Goal: Task Accomplishment & Management: Manage account settings

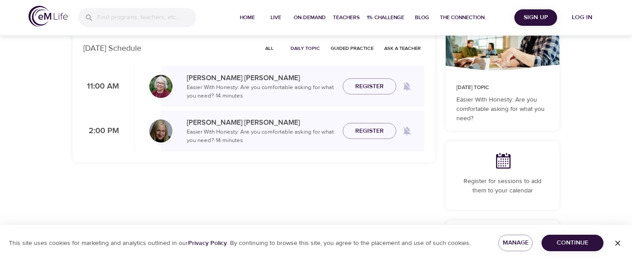
scroll to position [53, 0]
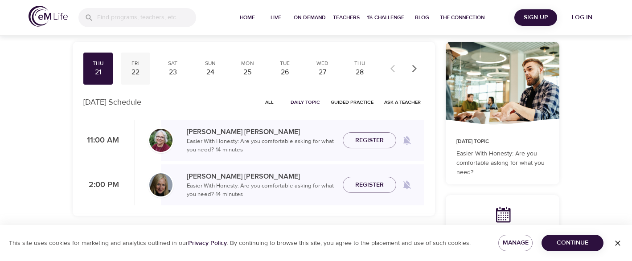
click at [136, 70] on div "22" at bounding box center [135, 72] width 22 height 10
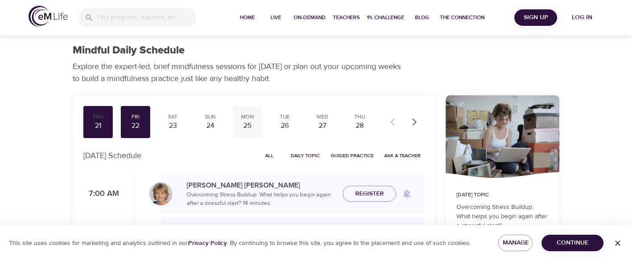
click at [249, 128] on div "25" at bounding box center [248, 126] width 22 height 10
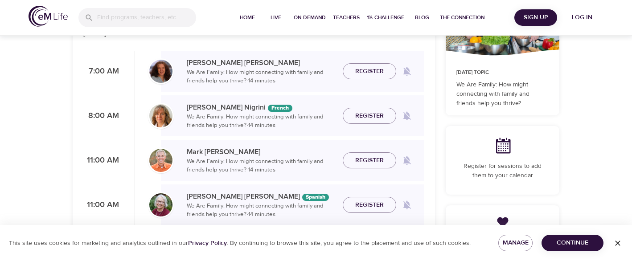
scroll to position [54, 0]
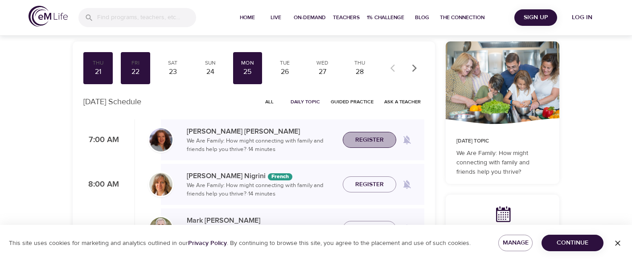
click at [364, 139] on span "Register" at bounding box center [369, 140] width 29 height 11
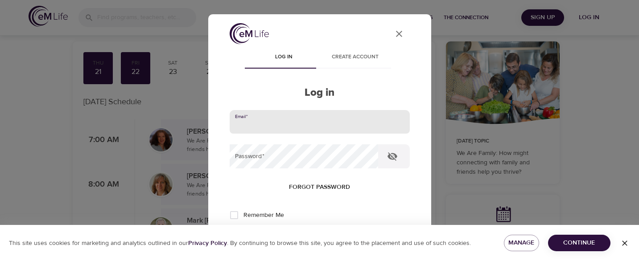
click at [262, 131] on input "email" at bounding box center [320, 122] width 180 height 24
type input "[PERSON_NAME][EMAIL_ADDRESS][PERSON_NAME][DOMAIN_NAME]"
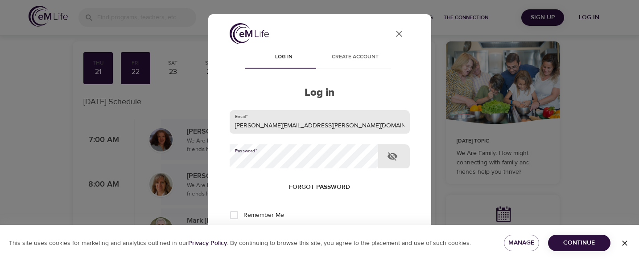
click at [298, 235] on button "Log in" at bounding box center [320, 244] width 44 height 19
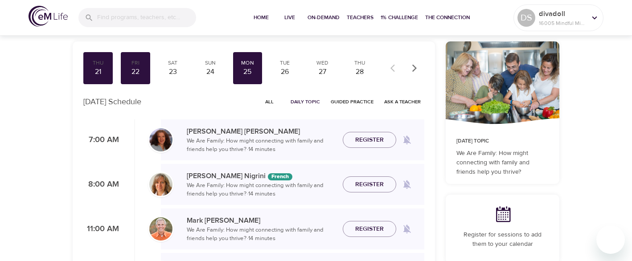
checkbox input "true"
click at [377, 133] on button "Register" at bounding box center [369, 140] width 53 height 16
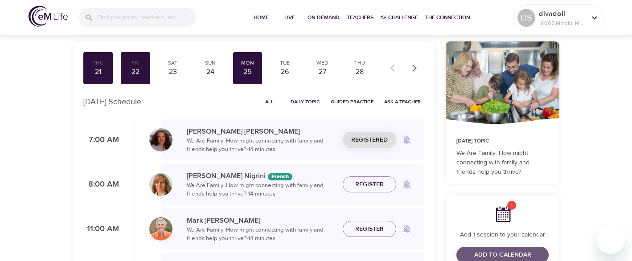
click at [495, 255] on span "Add to Calendar" at bounding box center [502, 255] width 57 height 11
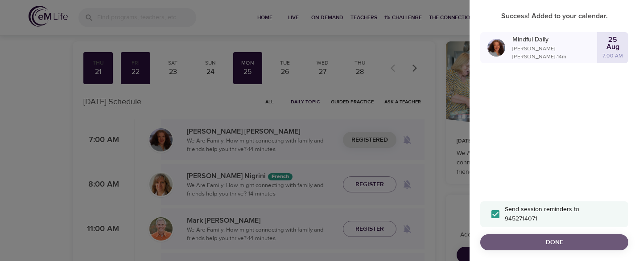
click at [553, 246] on span "Done" at bounding box center [554, 242] width 134 height 11
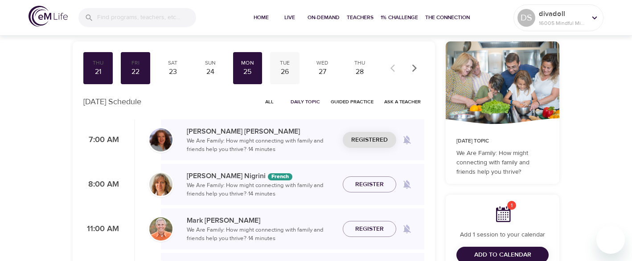
click at [285, 70] on div "26" at bounding box center [285, 72] width 22 height 10
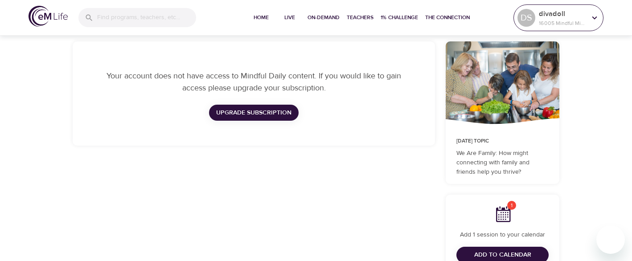
click at [594, 17] on icon at bounding box center [595, 18] width 10 height 10
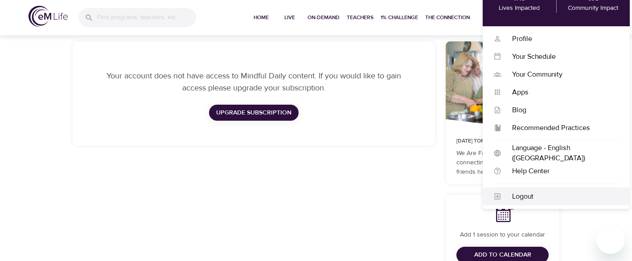
click at [522, 193] on div "Logout" at bounding box center [560, 197] width 118 height 10
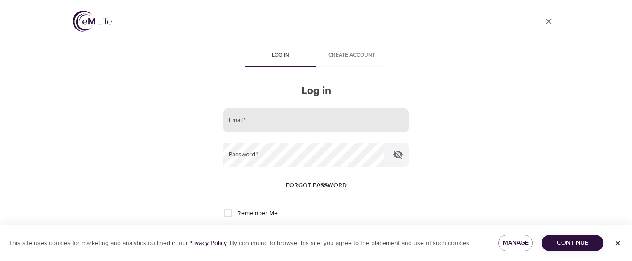
click at [260, 129] on input "email" at bounding box center [315, 120] width 185 height 24
type input "[PERSON_NAME][EMAIL_ADDRESS][PERSON_NAME][DOMAIN_NAME]"
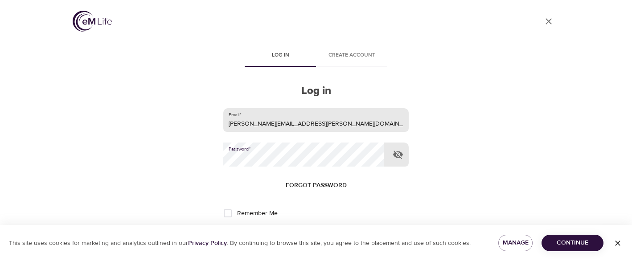
click at [294, 234] on button "Log in" at bounding box center [316, 243] width 44 height 19
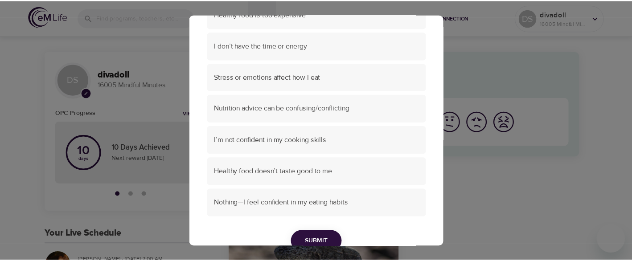
scroll to position [148, 0]
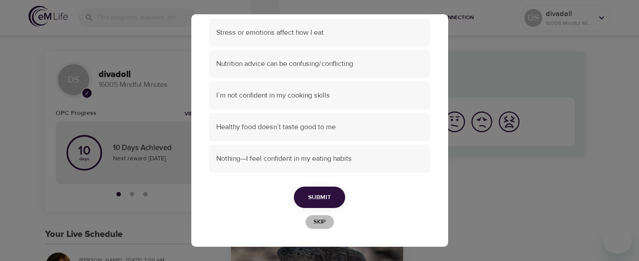
click at [317, 225] on span "Skip" at bounding box center [320, 222] width 20 height 10
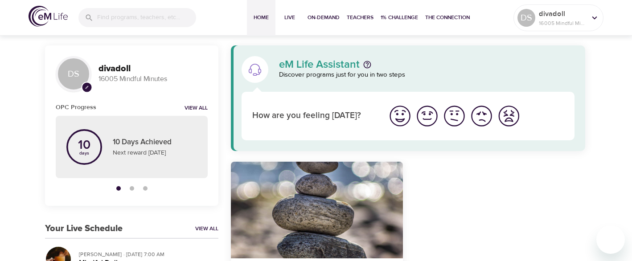
scroll to position [0, 0]
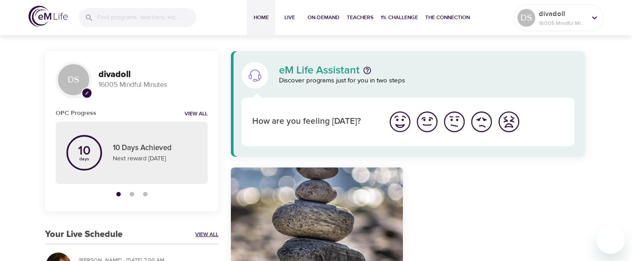
click at [206, 234] on link "View All" at bounding box center [206, 235] width 23 height 8
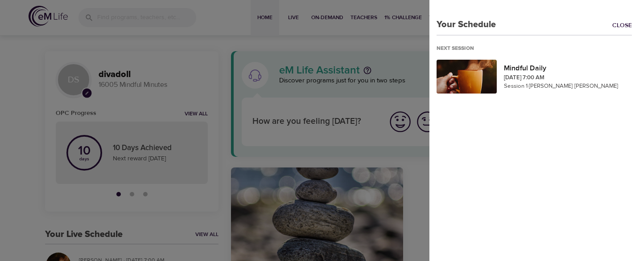
click at [618, 24] on link "Close" at bounding box center [625, 26] width 27 height 10
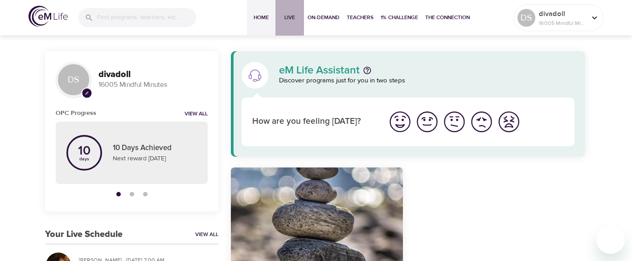
click at [292, 17] on span "Live" at bounding box center [289, 17] width 21 height 9
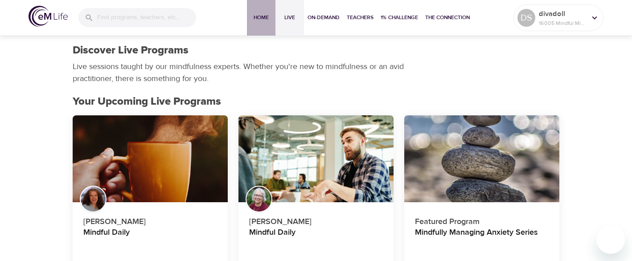
click at [258, 16] on span "Home" at bounding box center [261, 17] width 21 height 9
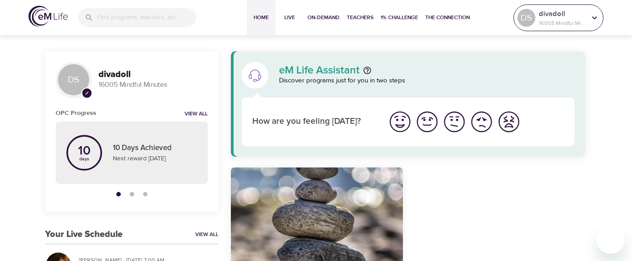
click at [592, 21] on icon at bounding box center [595, 18] width 10 height 10
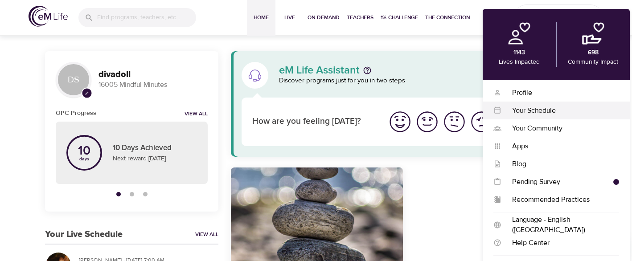
click at [535, 106] on div "Your Schedule" at bounding box center [560, 111] width 118 height 10
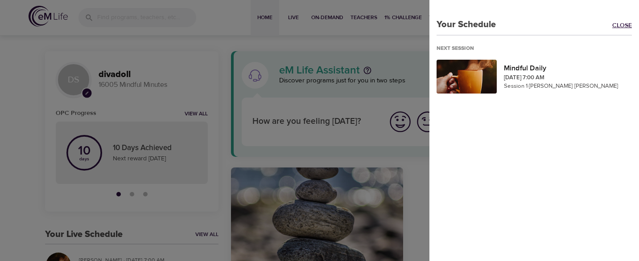
click at [614, 25] on link "Close" at bounding box center [625, 26] width 27 height 10
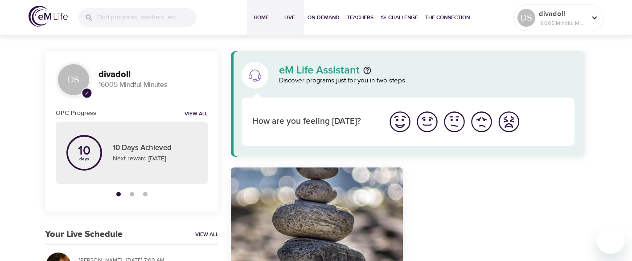
click at [289, 15] on span "Live" at bounding box center [289, 17] width 21 height 9
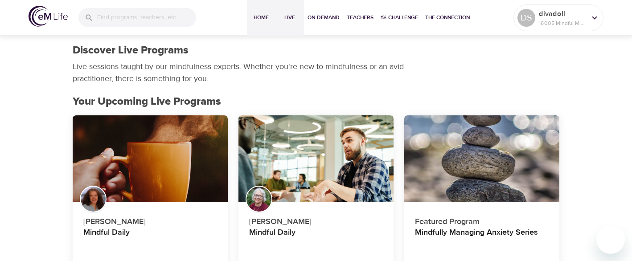
click at [263, 18] on span "Home" at bounding box center [261, 17] width 21 height 9
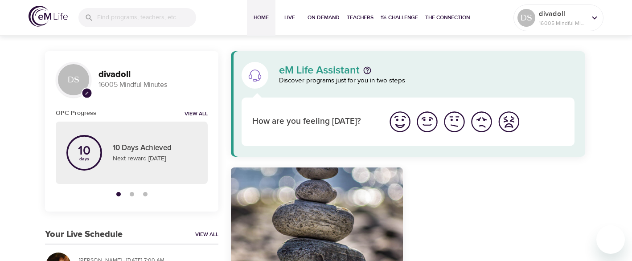
click at [197, 114] on link "View All" at bounding box center [196, 115] width 23 height 8
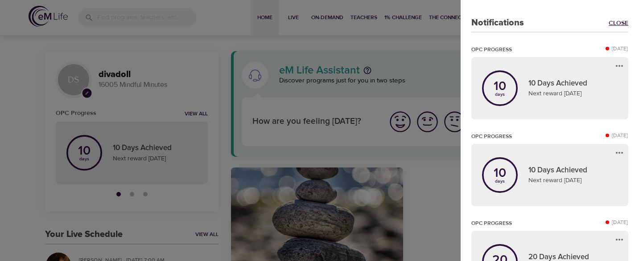
click at [608, 23] on link "Close" at bounding box center [618, 23] width 20 height 9
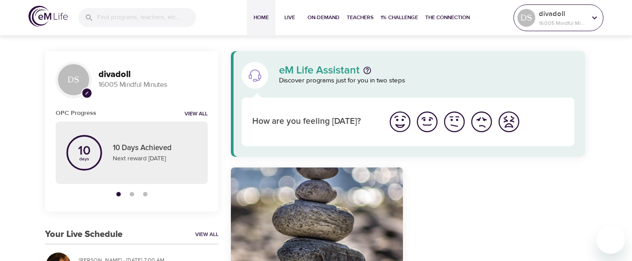
click at [592, 17] on icon at bounding box center [595, 18] width 10 height 10
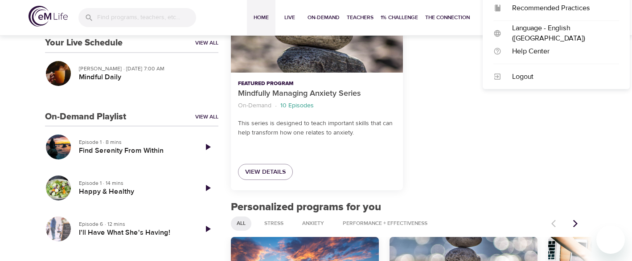
scroll to position [142, 0]
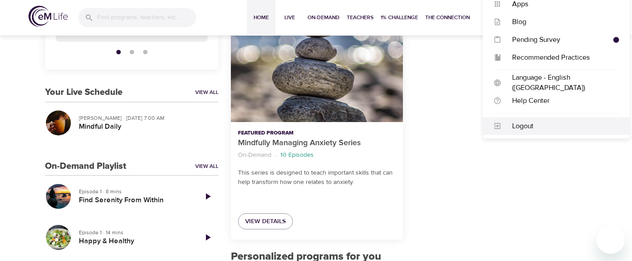
click at [530, 127] on div "Logout" at bounding box center [560, 126] width 118 height 10
